Goal: Find specific page/section: Find specific page/section

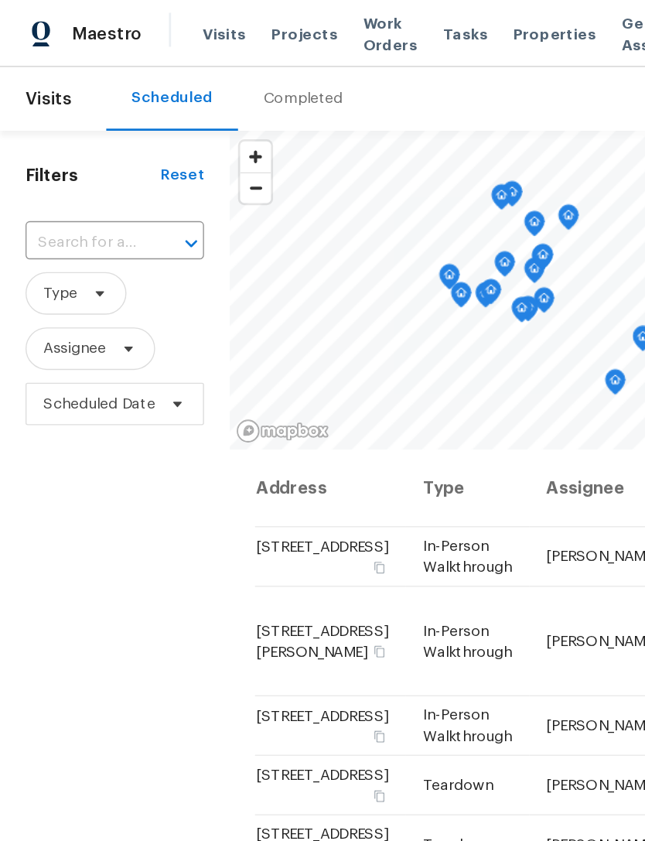
scroll to position [761, 0]
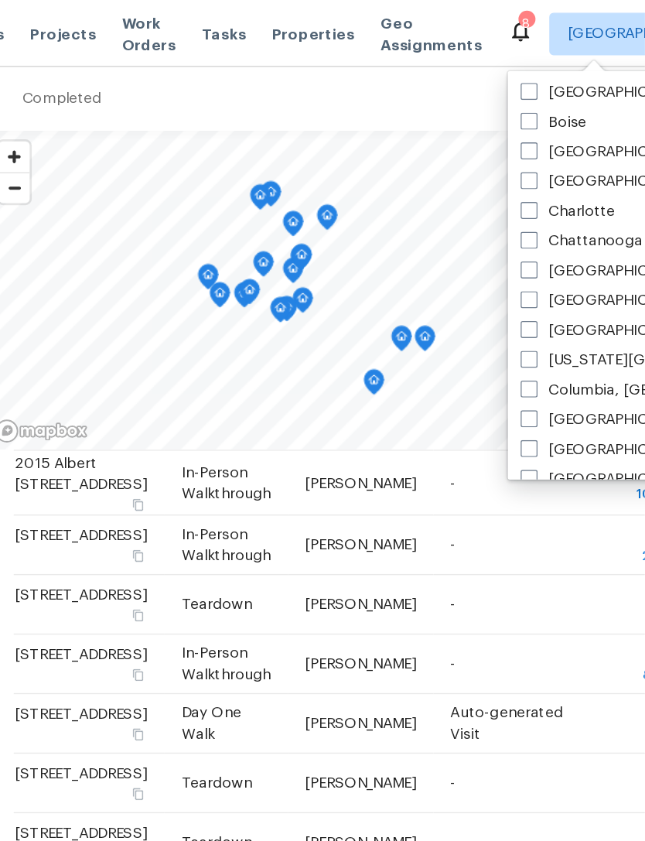
scroll to position [145, 0]
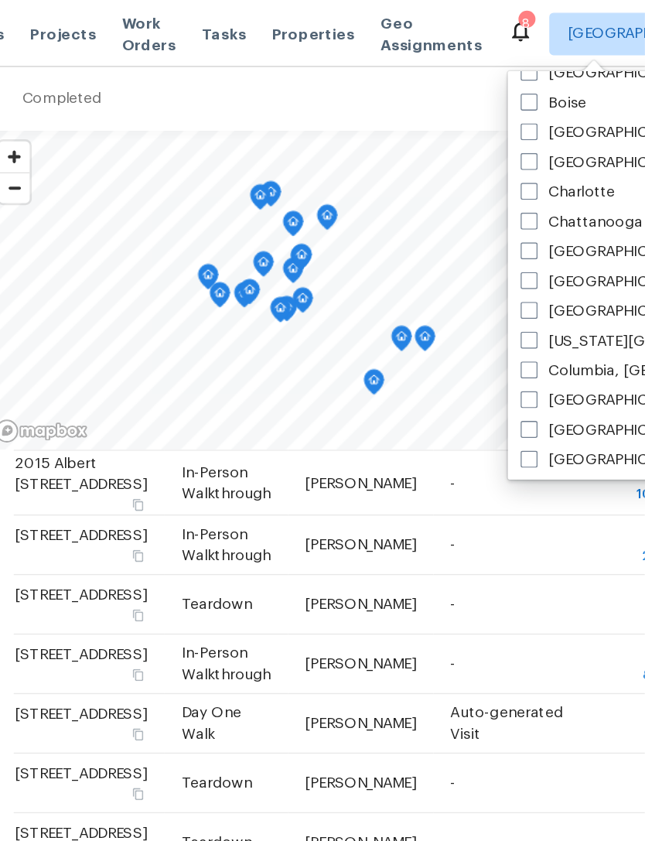
click at [554, 274] on span at bounding box center [560, 269] width 12 height 12
click at [554, 272] on input "Columbia, [GEOGRAPHIC_DATA]" at bounding box center [559, 267] width 10 height 10
checkbox input "true"
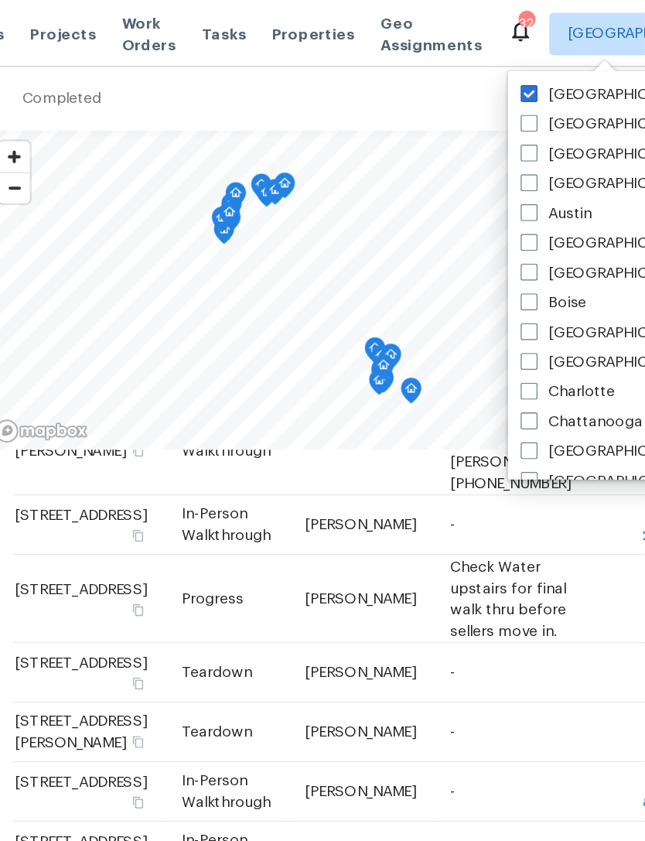
click at [554, 67] on span at bounding box center [560, 68] width 12 height 12
click at [554, 67] on input "[GEOGRAPHIC_DATA], [GEOGRAPHIC_DATA]" at bounding box center [559, 66] width 10 height 10
checkbox input "false"
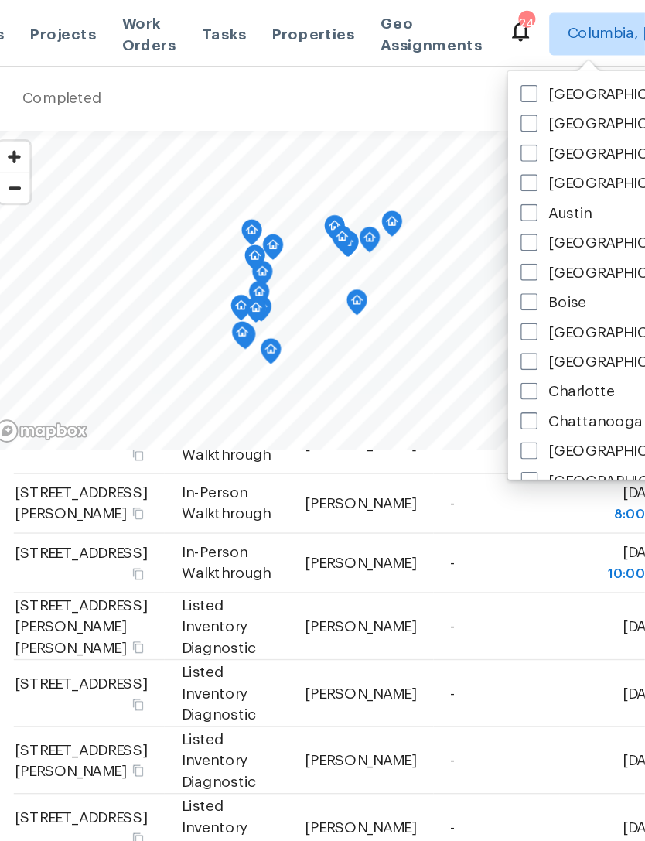
click at [374, 29] on span "Properties" at bounding box center [404, 24] width 60 height 15
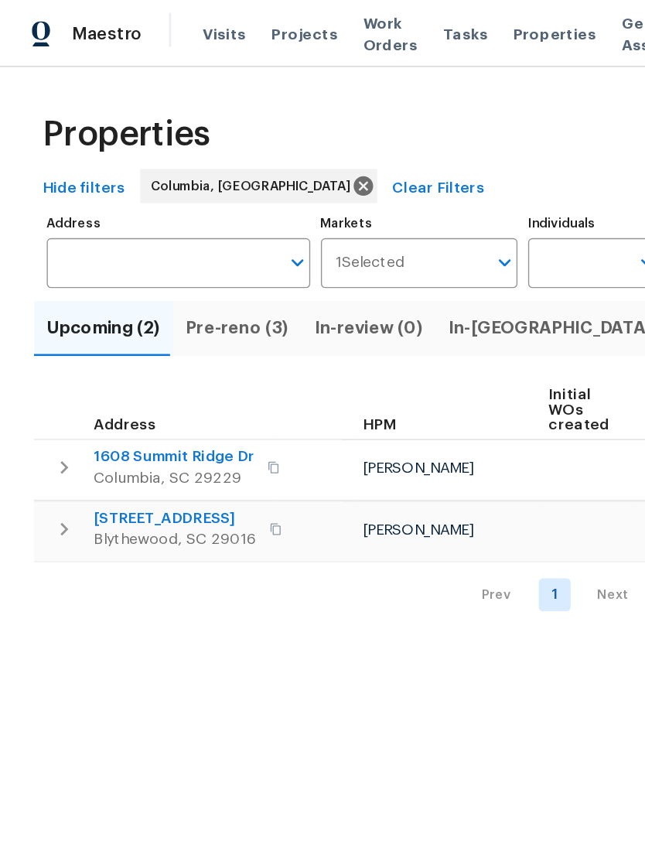
scroll to position [0, 25]
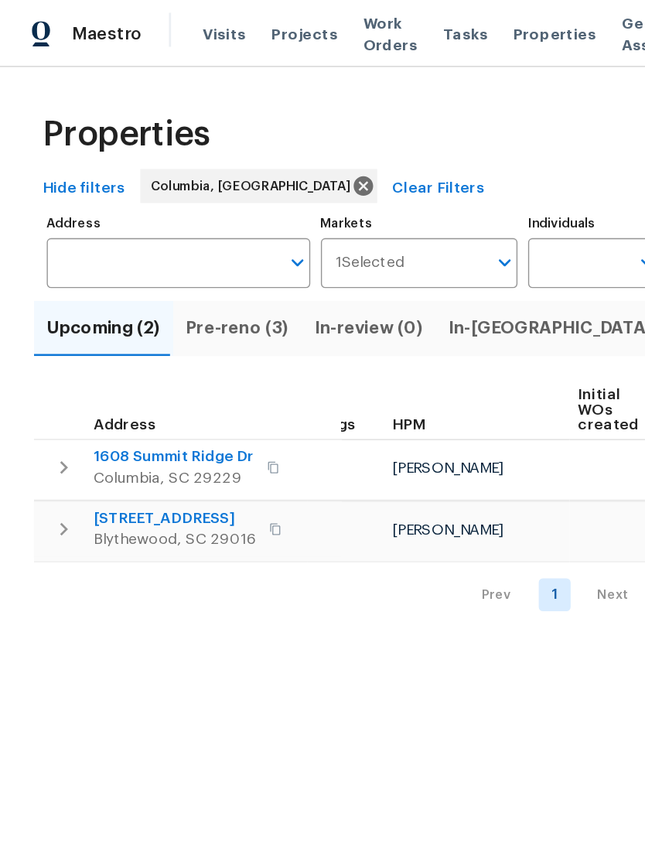
click at [168, 230] on span "Pre-reno (3)" at bounding box center [172, 239] width 75 height 22
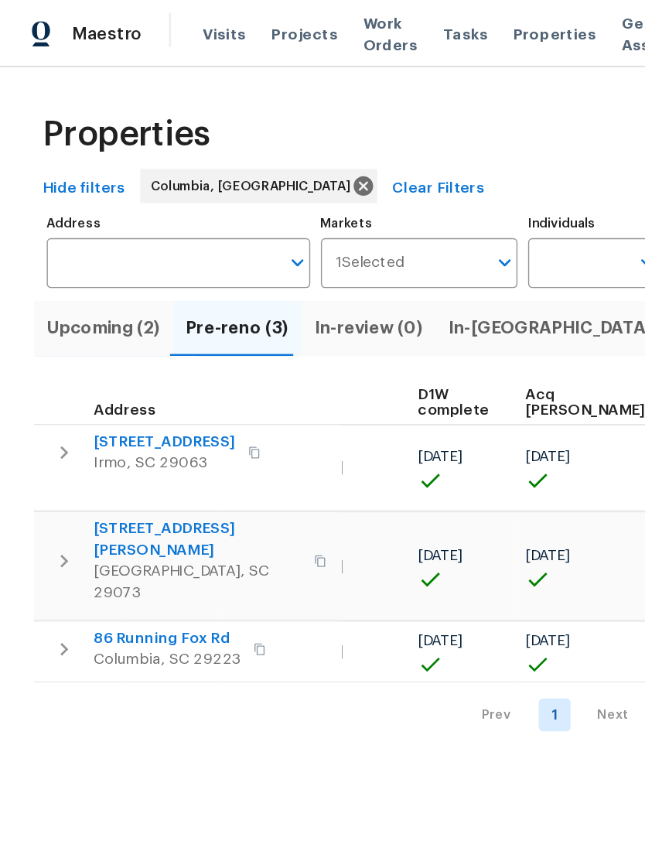
scroll to position [0, 228]
click at [356, 244] on span "In-[GEOGRAPHIC_DATA] (2)" at bounding box center [410, 239] width 169 height 22
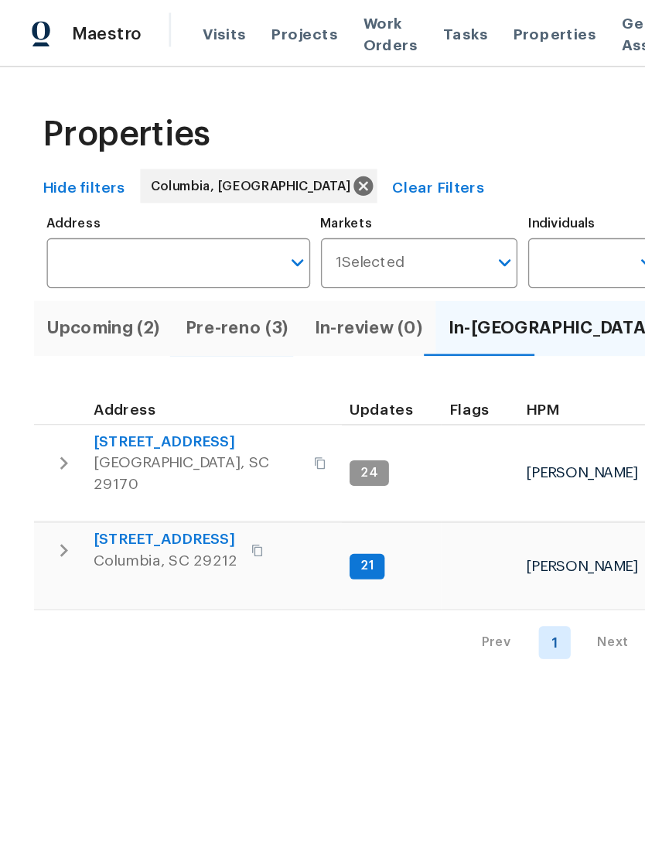
click at [156, 27] on span "Visits" at bounding box center [164, 24] width 32 height 15
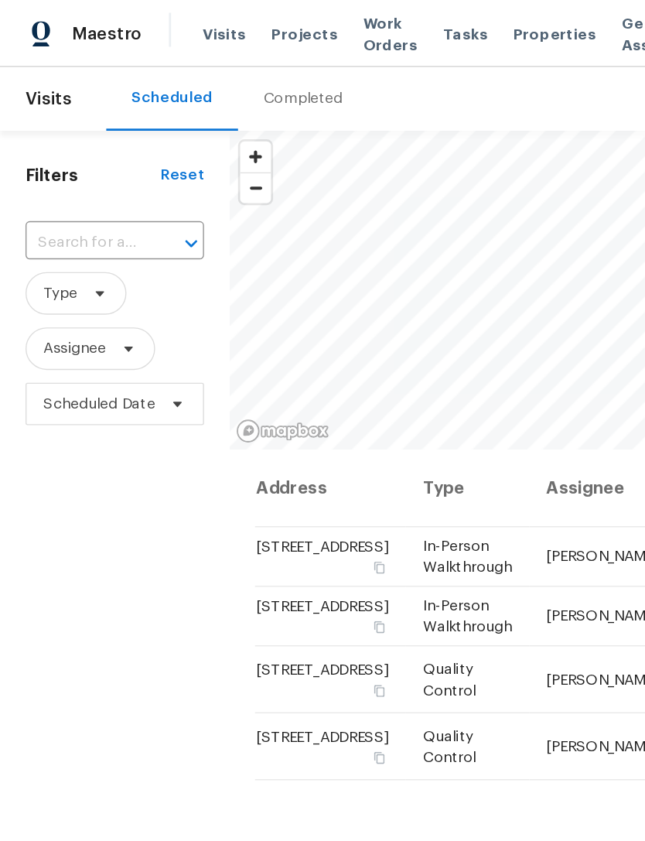
click at [213, 70] on div "Completed" at bounding box center [221, 71] width 58 height 15
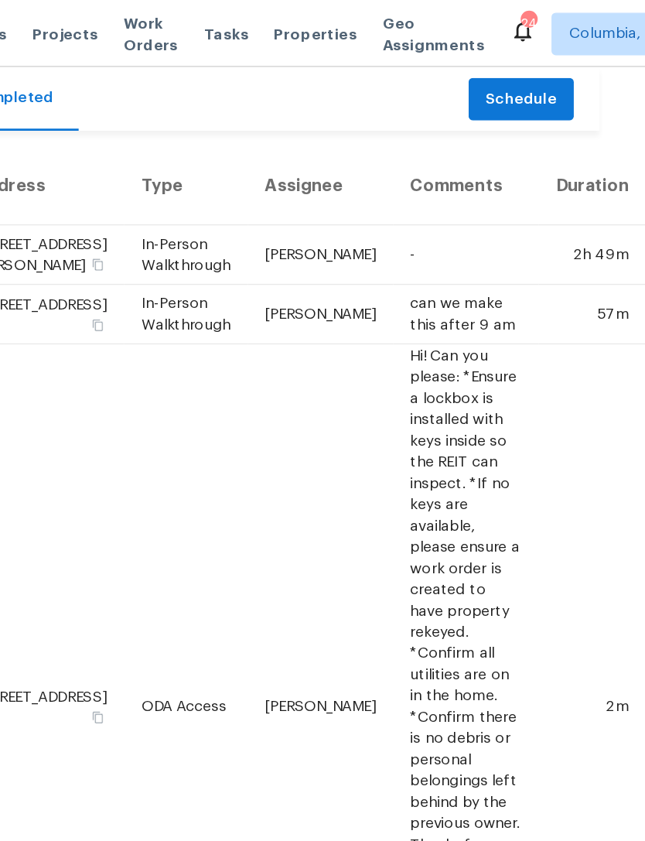
scroll to position [0, 34]
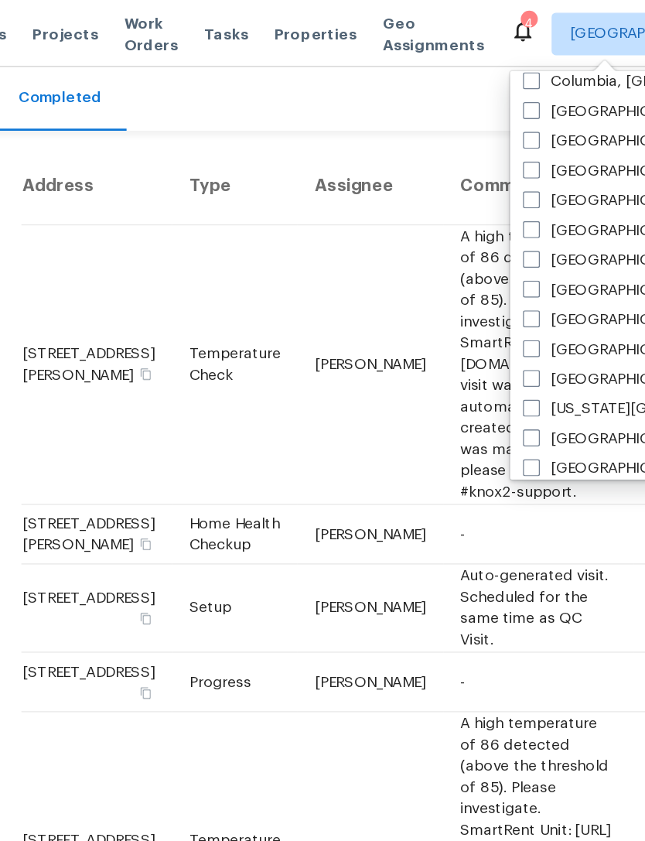
scroll to position [359, 0]
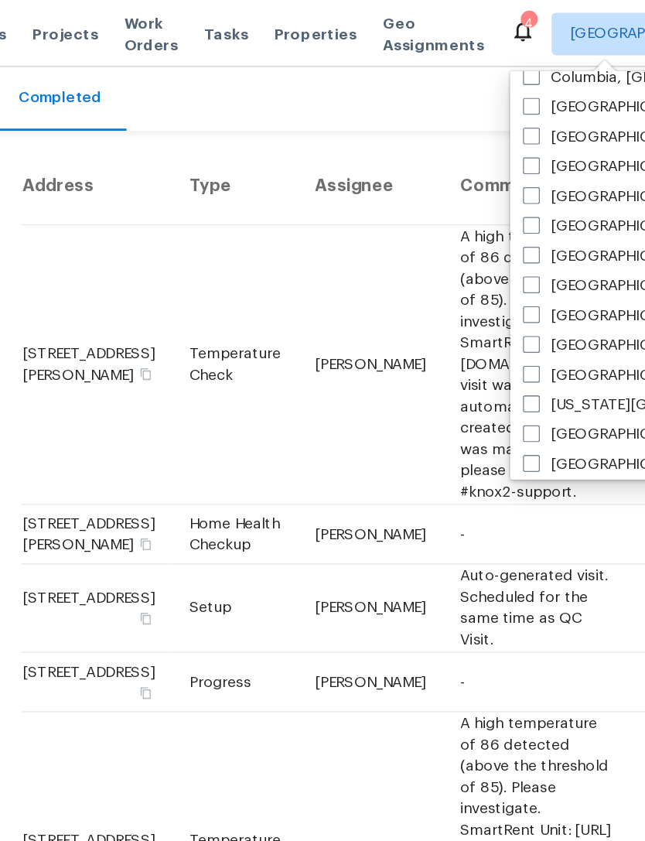
click at [554, 203] on span at bounding box center [560, 207] width 12 height 12
click at [554, 203] on input "[GEOGRAPHIC_DATA], [GEOGRAPHIC_DATA]" at bounding box center [559, 205] width 10 height 10
checkbox input "true"
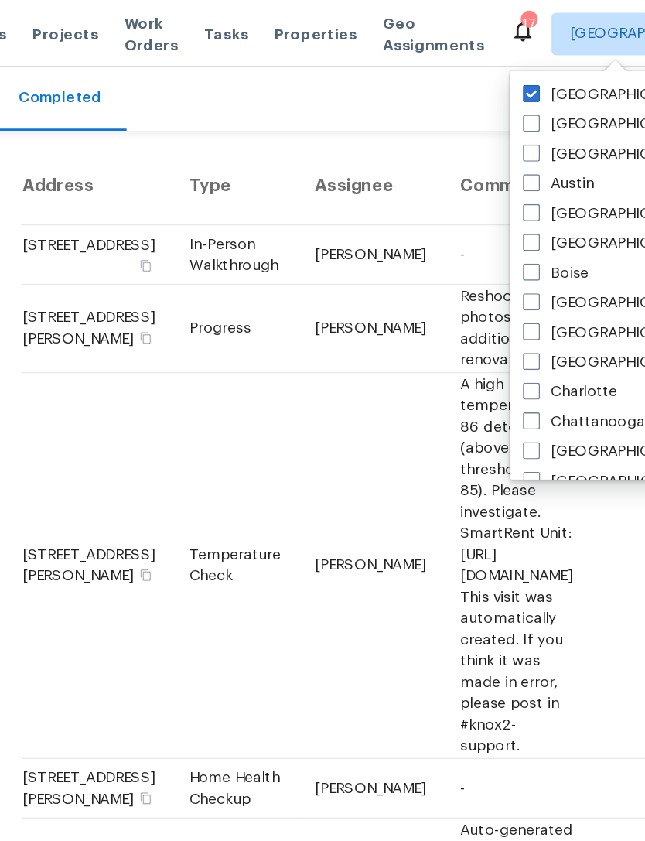
click at [554, 67] on span at bounding box center [560, 68] width 12 height 12
click at [554, 67] on input "[GEOGRAPHIC_DATA], [GEOGRAPHIC_DATA]" at bounding box center [559, 66] width 10 height 10
checkbox input "false"
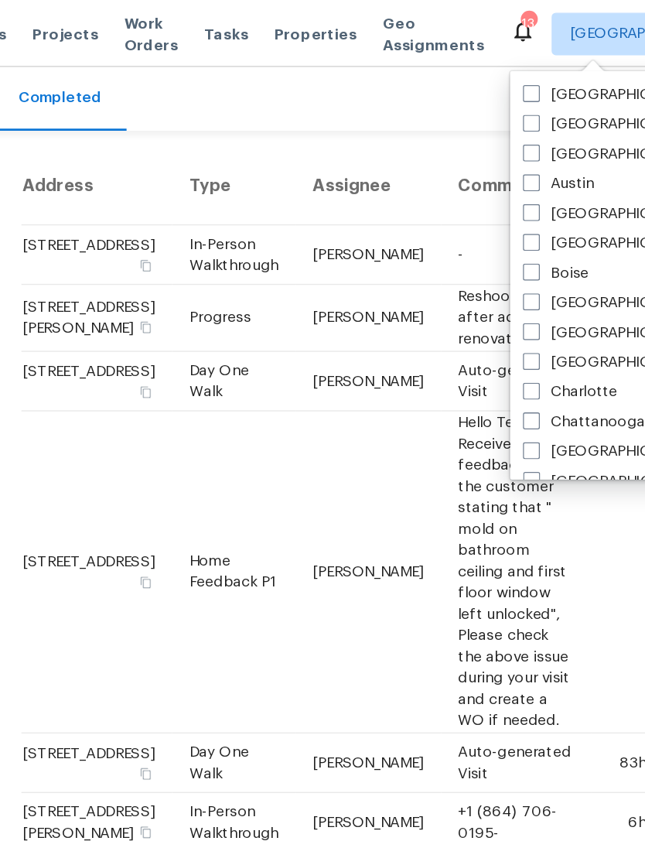
click at [329, 90] on div "Scheduled Completed" at bounding box center [313, 72] width 473 height 46
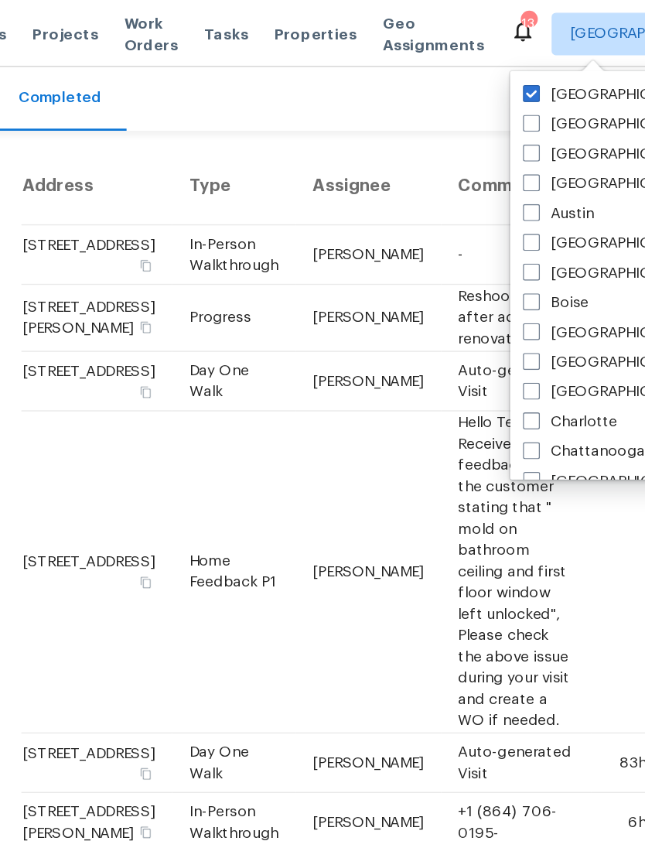
click at [554, 285] on span at bounding box center [560, 284] width 12 height 12
click at [554, 285] on input "[GEOGRAPHIC_DATA], [GEOGRAPHIC_DATA]" at bounding box center [559, 283] width 10 height 10
checkbox input "true"
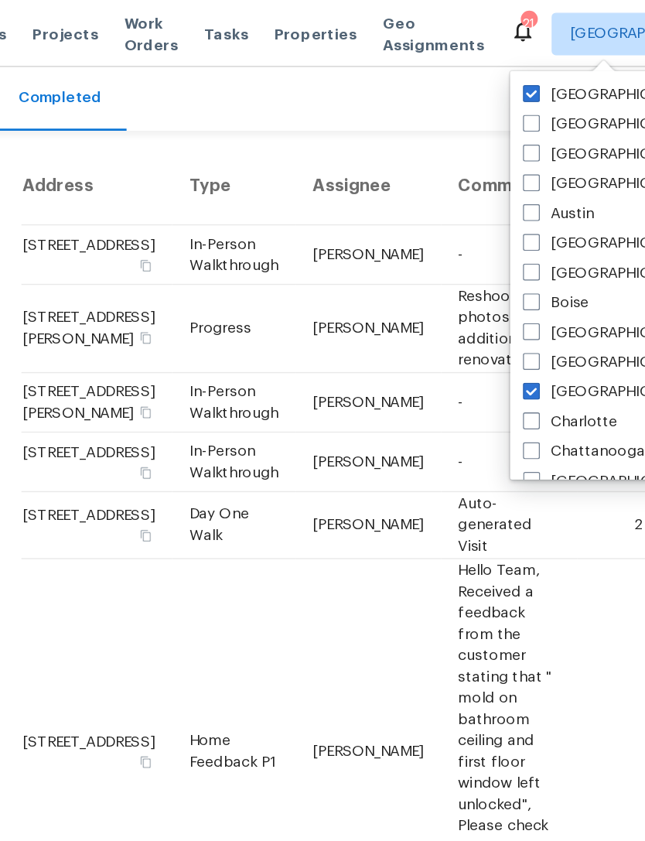
click at [554, 67] on span at bounding box center [560, 68] width 12 height 12
click at [554, 67] on input "[GEOGRAPHIC_DATA], [GEOGRAPHIC_DATA]" at bounding box center [559, 66] width 10 height 10
checkbox input "false"
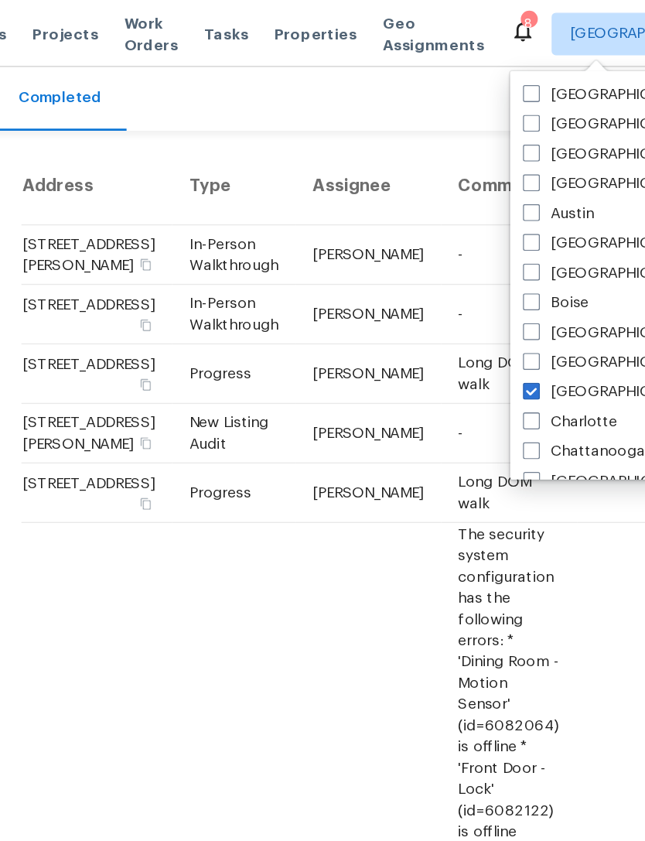
click at [264, 25] on span "Work Orders" at bounding box center [283, 24] width 39 height 31
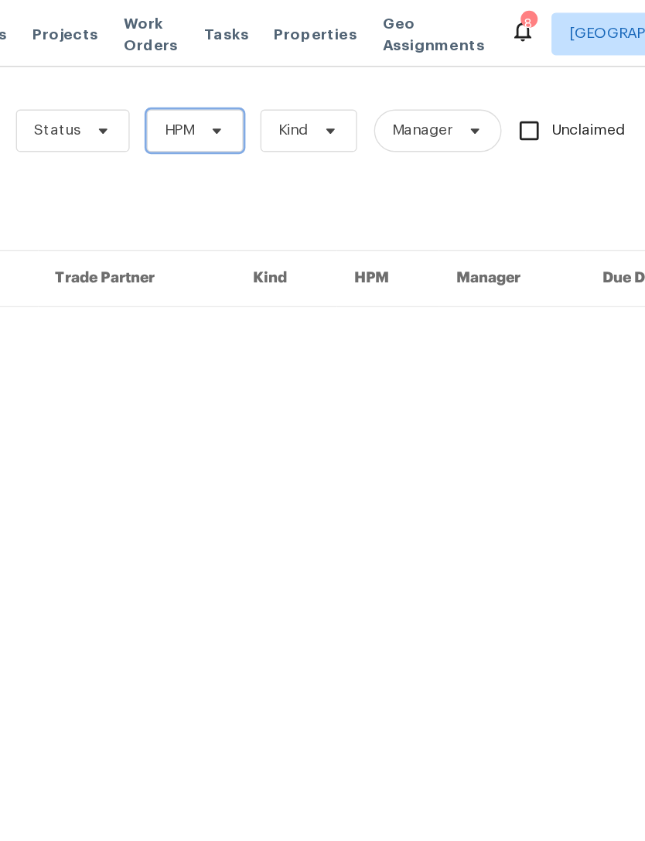
click at [326, 93] on icon at bounding box center [332, 95] width 12 height 12
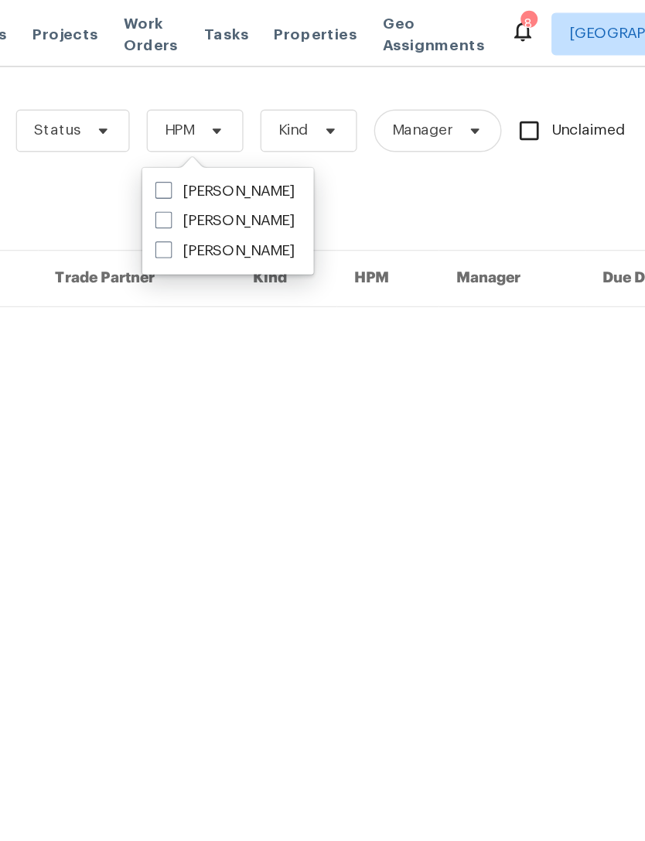
click at [241, 276] on html "Maestro Visits Projects Work Orders Tasks Properties Geo Assignments 8 [GEOGRAP…" at bounding box center [322, 138] width 645 height 276
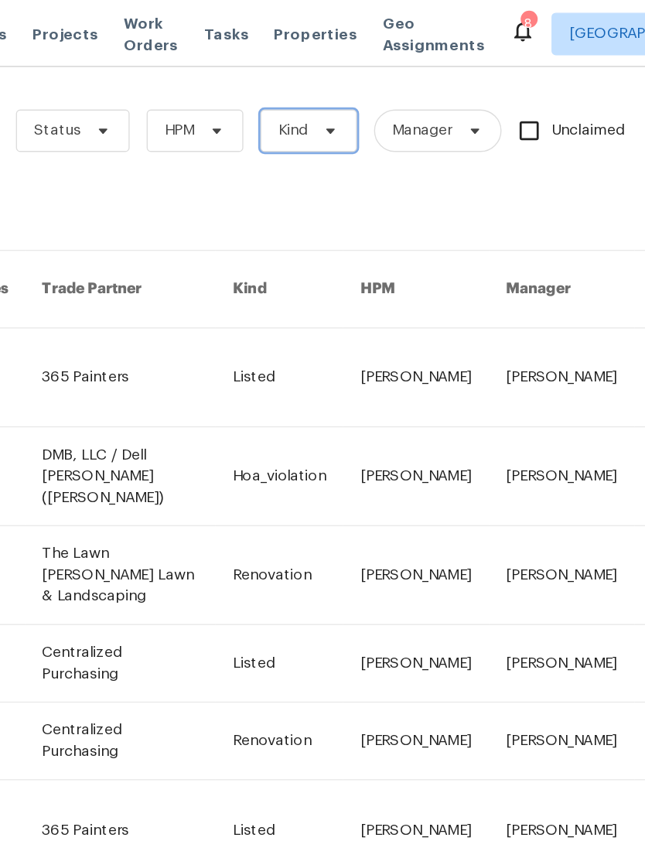
click at [408, 97] on icon at bounding box center [414, 95] width 12 height 12
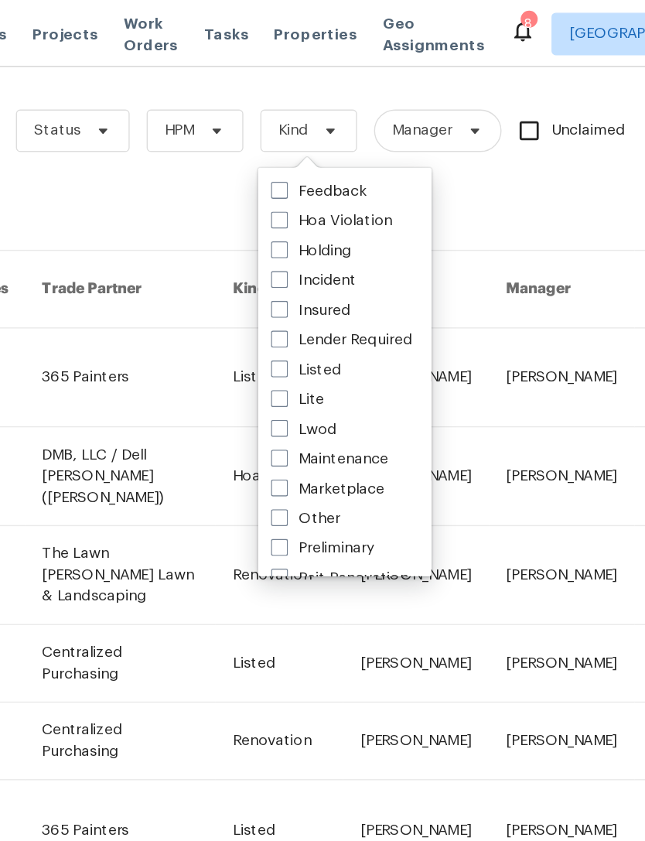
click at [367, 165] on div "Work Orders Vendor Status HPM Kind Manager Unclaimed ​ View Reno Index 3052 wor…" at bounding box center [437, 515] width 874 height 908
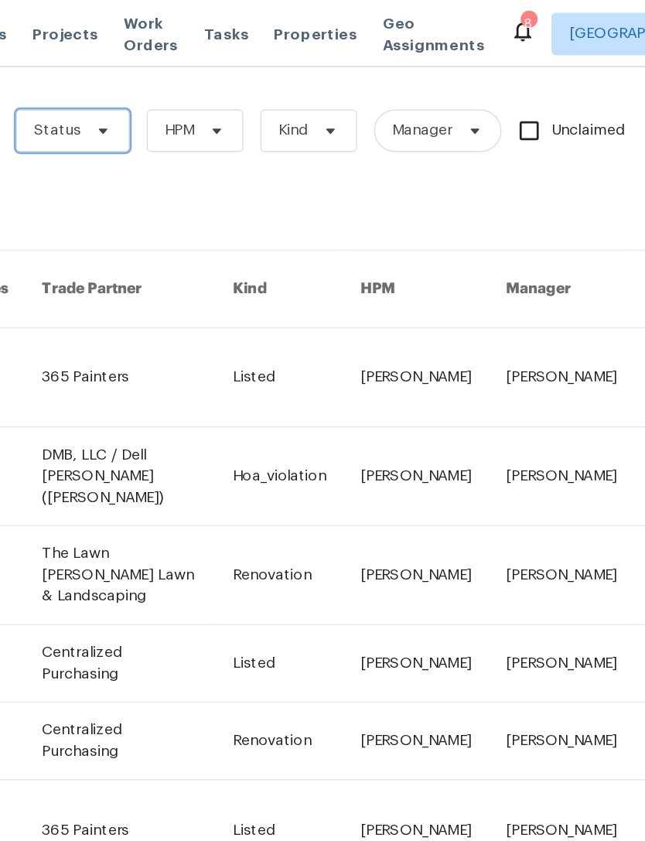
click at [243, 97] on icon at bounding box center [249, 95] width 12 height 12
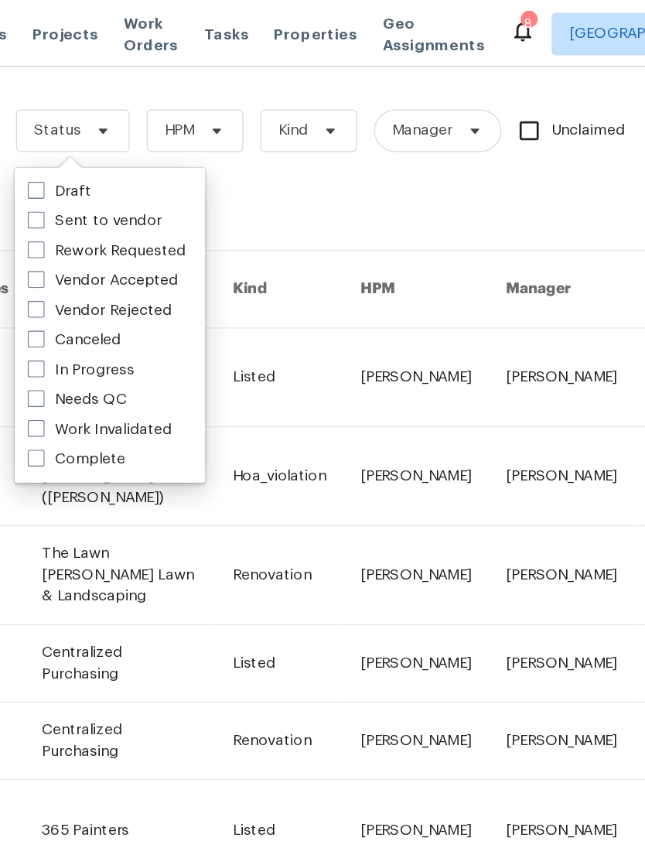
click at [194, 292] on label "Needs QC" at bounding box center [230, 290] width 72 height 15
click at [194, 292] on input "Needs QC" at bounding box center [199, 288] width 10 height 10
checkbox input "true"
